Goal: Navigation & Orientation: Find specific page/section

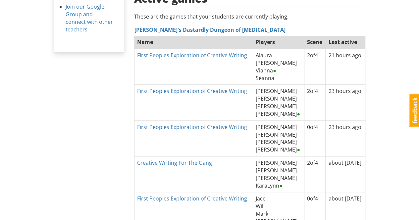
scroll to position [232, 0]
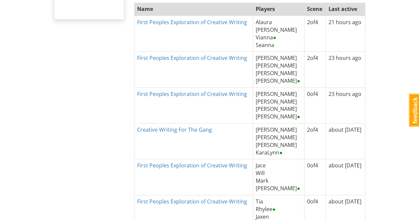
click at [232, 175] on th "First Peoples Exploration of Creative Writing" at bounding box center [193, 177] width 119 height 36
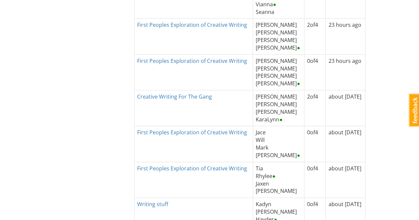
scroll to position [298, 0]
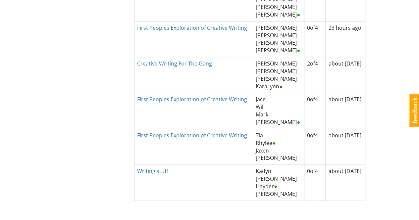
click at [222, 166] on th "Writing stuff" at bounding box center [193, 183] width 119 height 36
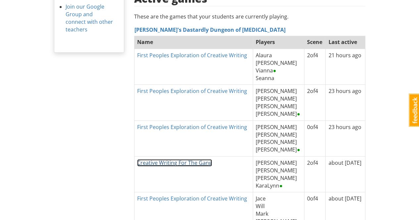
click at [195, 159] on link "Creative Writing For The Gang" at bounding box center [174, 162] width 75 height 7
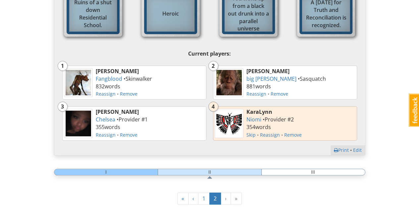
scroll to position [265, 0]
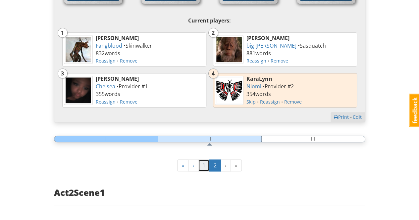
click at [203, 167] on link "1" at bounding box center [204, 166] width 12 height 12
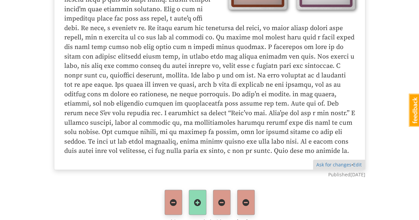
scroll to position [1970, 0]
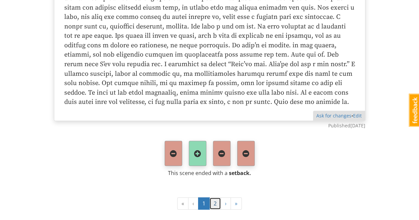
click at [215, 198] on link "2" at bounding box center [215, 204] width 12 height 12
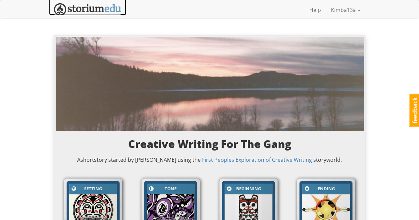
click at [76, 8] on img at bounding box center [87, 9] width 67 height 12
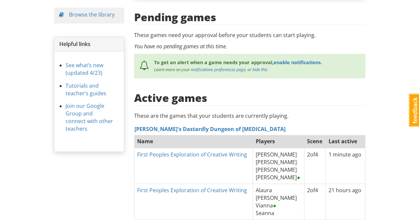
scroll to position [166, 0]
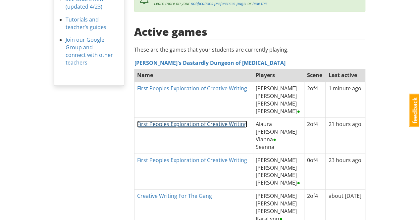
click at [203, 121] on link "First Peoples Exploration of Creative Writing" at bounding box center [192, 124] width 110 height 7
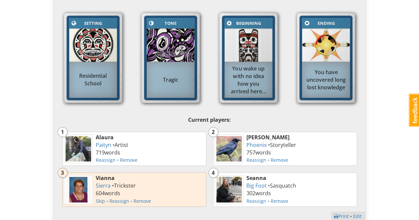
scroll to position [265, 0]
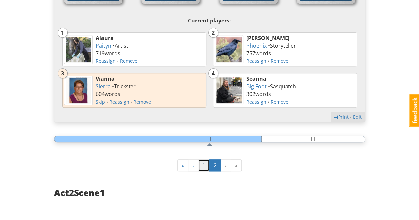
click at [203, 164] on link "1" at bounding box center [204, 166] width 12 height 12
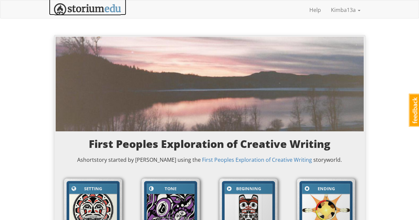
click at [91, 8] on img at bounding box center [87, 9] width 67 height 12
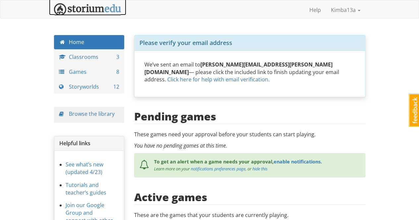
scroll to position [33, 0]
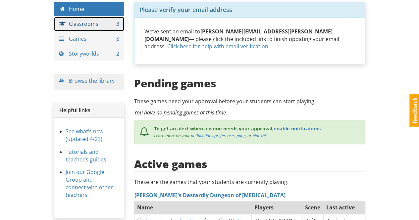
click at [87, 24] on link "Classrooms 3" at bounding box center [89, 24] width 71 height 14
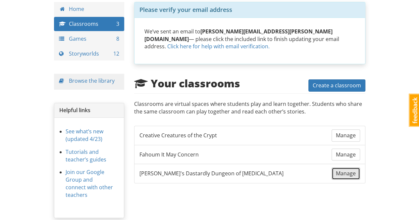
click at [348, 170] on span "Manage" at bounding box center [346, 173] width 20 height 7
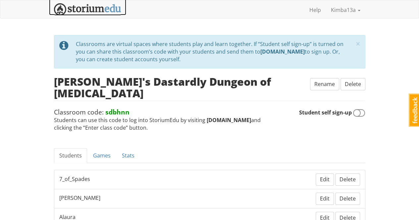
click at [94, 8] on img at bounding box center [87, 9] width 67 height 12
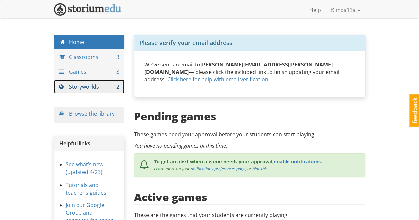
click at [90, 88] on link "Storyworlds 12" at bounding box center [89, 87] width 71 height 14
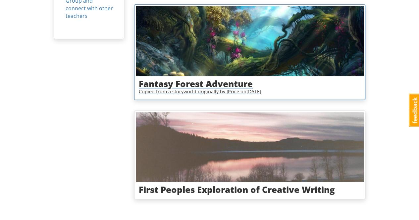
scroll to position [47, 0]
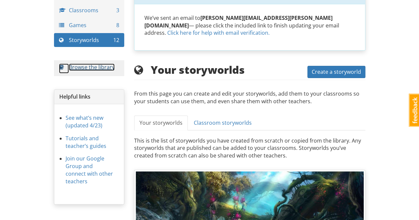
click at [99, 67] on link "Browse the library" at bounding box center [92, 67] width 46 height 7
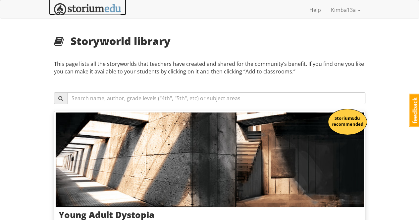
click at [81, 10] on img at bounding box center [87, 9] width 67 height 12
